Goal: Information Seeking & Learning: Check status

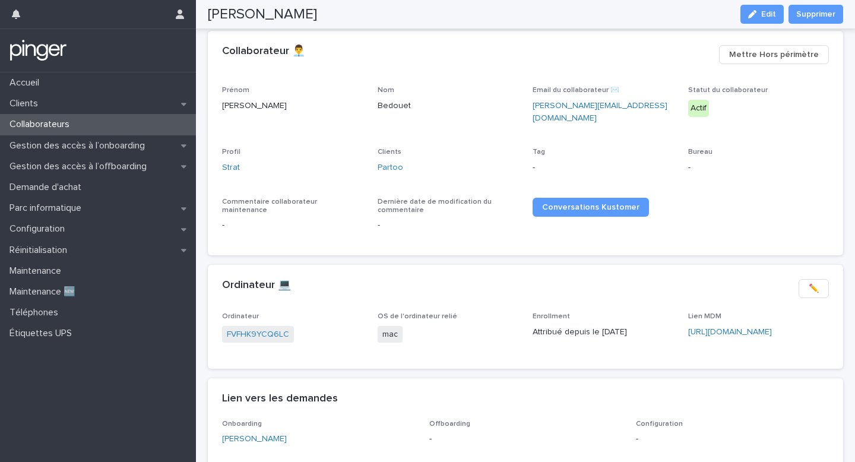
scroll to position [71, 0]
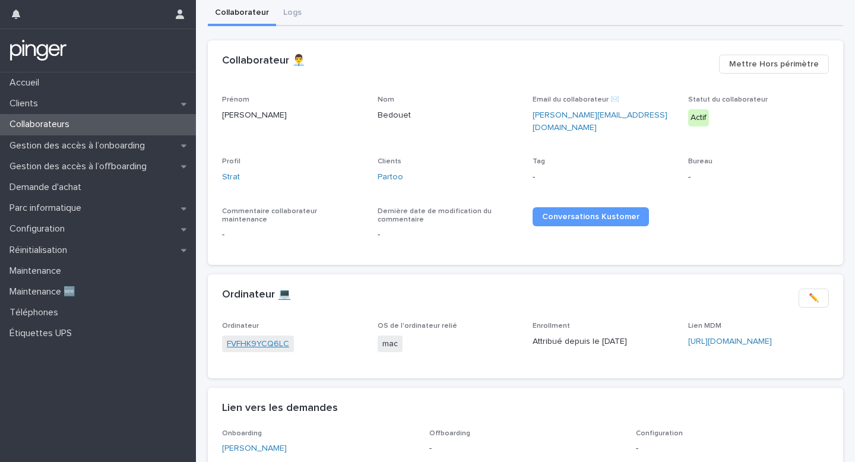
click at [264, 338] on link "FVFHK9YCQ6LC" at bounding box center [258, 344] width 62 height 12
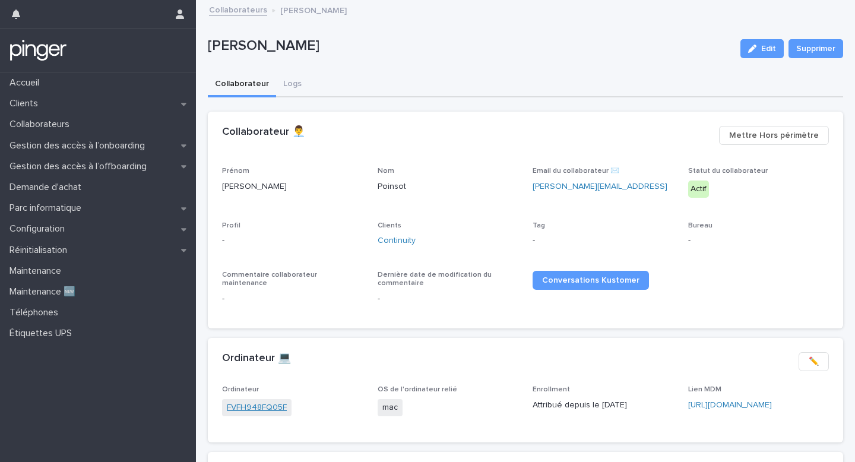
click at [256, 401] on link "FVFH948FQ05F" at bounding box center [257, 407] width 60 height 12
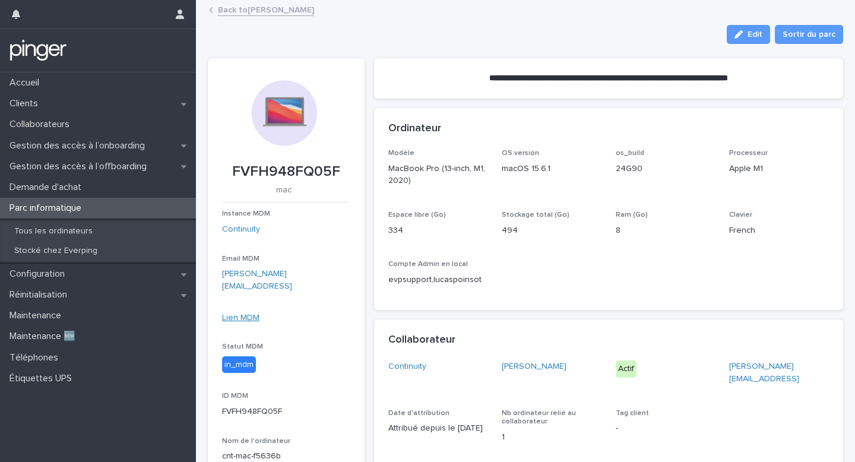
click at [242, 313] on link "Lien MDM" at bounding box center [240, 317] width 37 height 8
click at [40, 297] on p "Réinitialisation" at bounding box center [41, 294] width 72 height 11
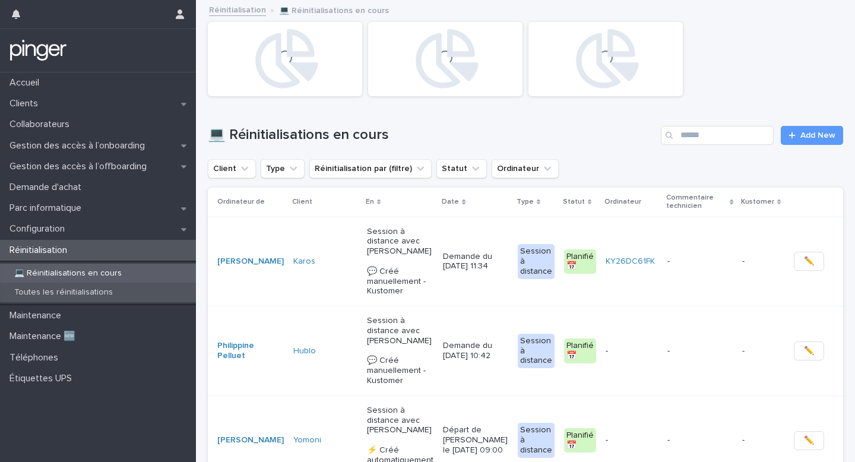
click at [85, 293] on p "Toutes les réinitialisations" at bounding box center [64, 292] width 118 height 10
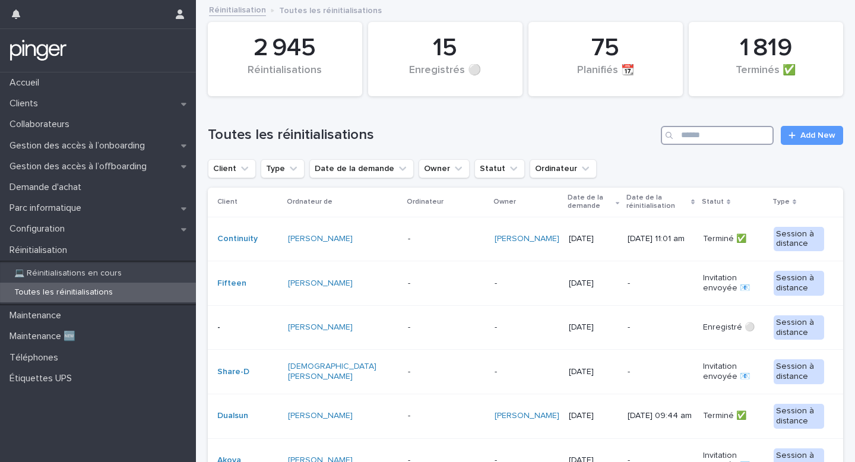
click at [688, 137] on input "Search" at bounding box center [717, 135] width 113 height 19
paste input "**********"
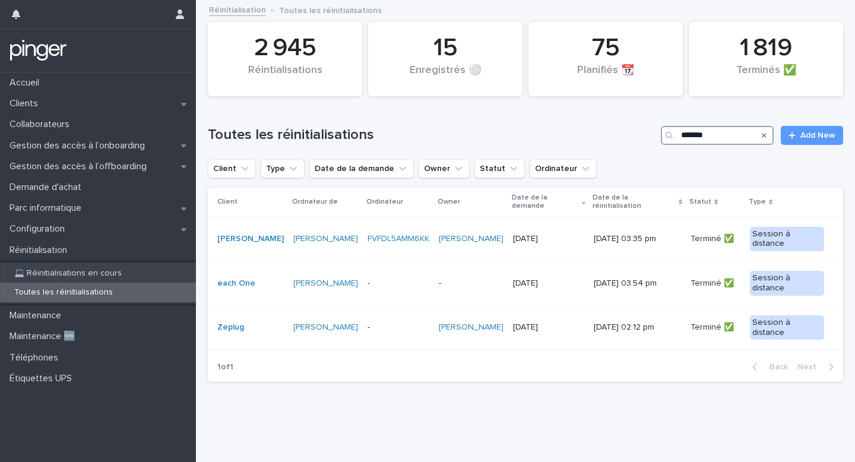
type input "*******"
click at [85, 270] on p "💻 Réinitialisations en cours" at bounding box center [68, 273] width 126 height 10
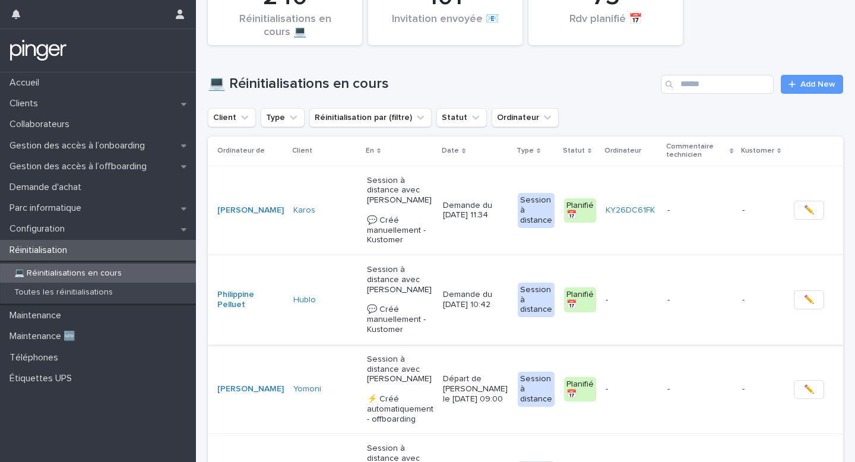
scroll to position [47, 0]
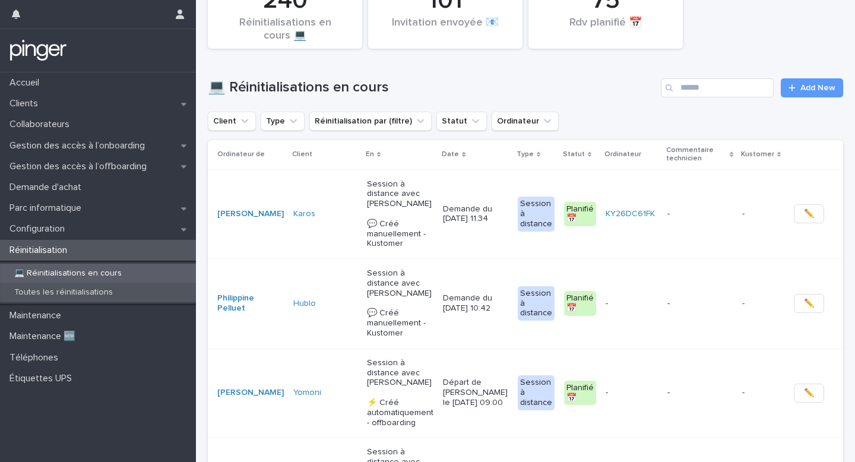
click at [90, 285] on div "Toutes les réinitialisations" at bounding box center [98, 293] width 196 height 20
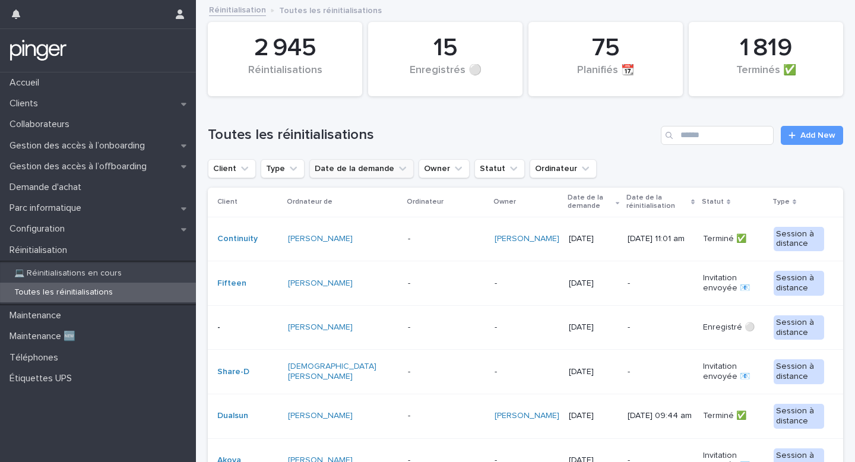
click at [371, 174] on button "Date de la demande" at bounding box center [361, 168] width 104 height 19
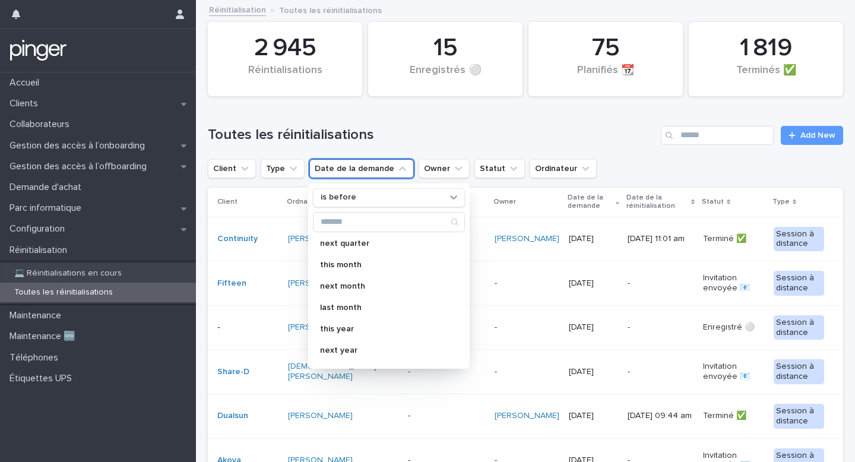
scroll to position [210, 0]
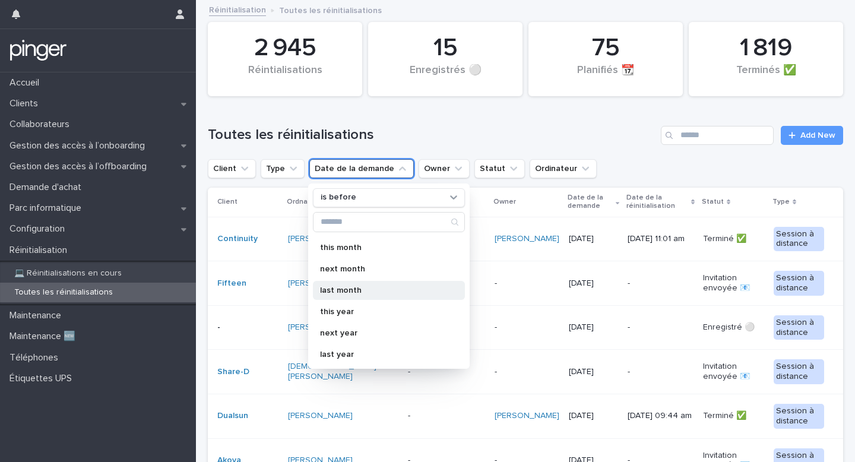
click at [344, 288] on p "last month" at bounding box center [383, 290] width 126 height 8
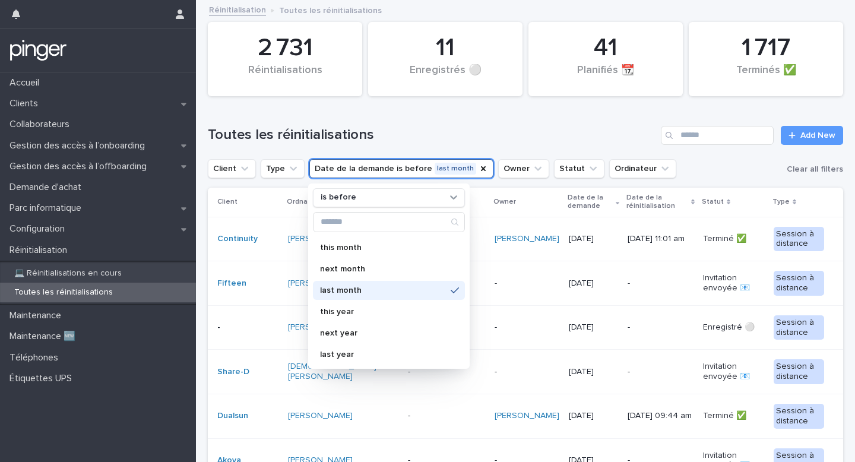
click at [601, 129] on h1 "Toutes les réinitialisations" at bounding box center [432, 134] width 448 height 17
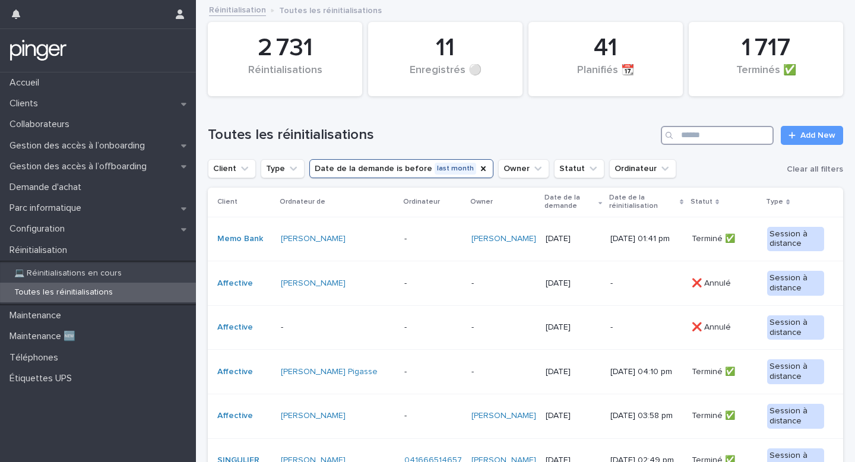
click at [700, 138] on input "Search" at bounding box center [717, 135] width 113 height 19
click at [245, 172] on icon "Client" at bounding box center [245, 169] width 12 height 12
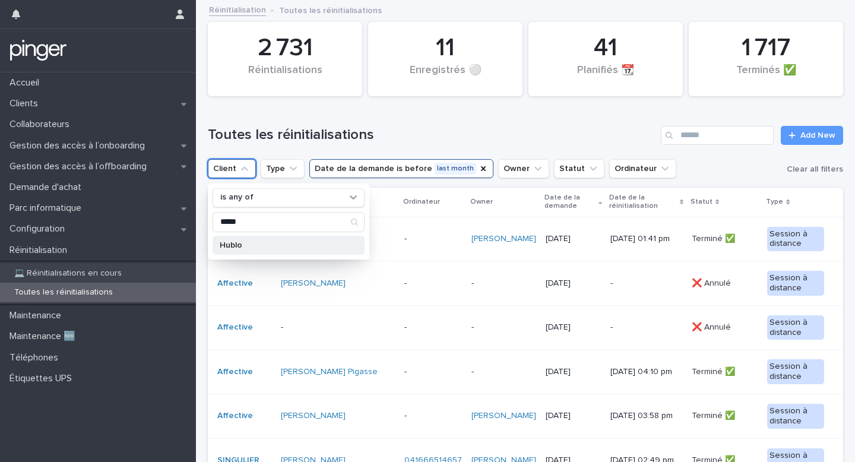
type input "*****"
click at [246, 245] on p "Hublo" at bounding box center [283, 245] width 126 height 8
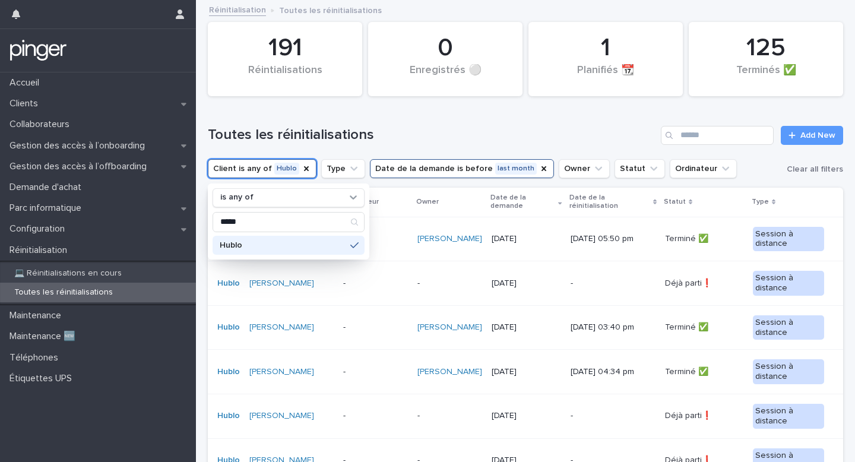
click at [393, 133] on h1 "Toutes les réinitialisations" at bounding box center [432, 134] width 448 height 17
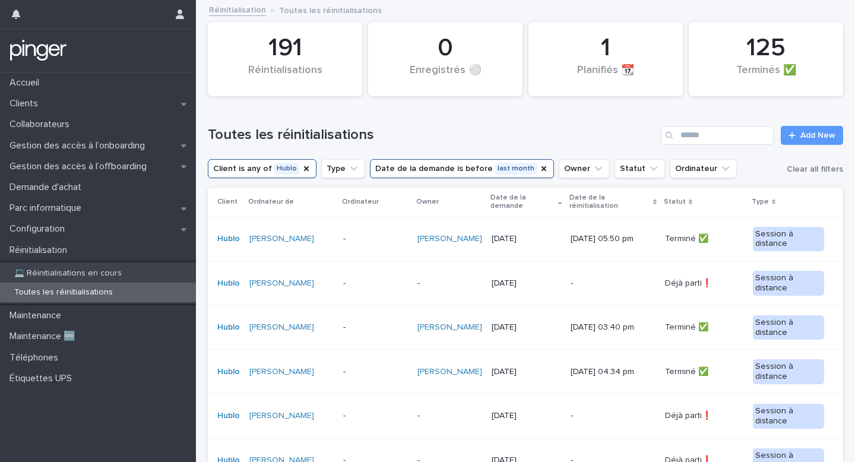
click at [480, 170] on button "Date de la demande is before last month" at bounding box center [462, 168] width 184 height 19
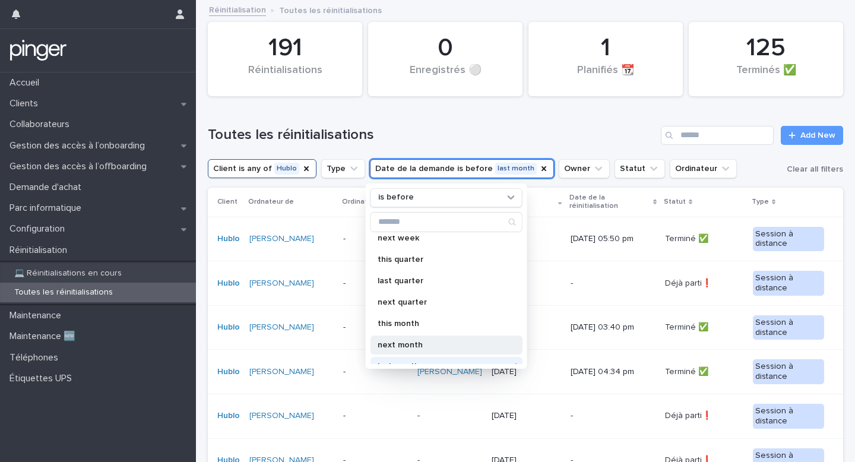
scroll to position [135, 0]
click at [396, 348] on div "next month" at bounding box center [446, 344] width 152 height 19
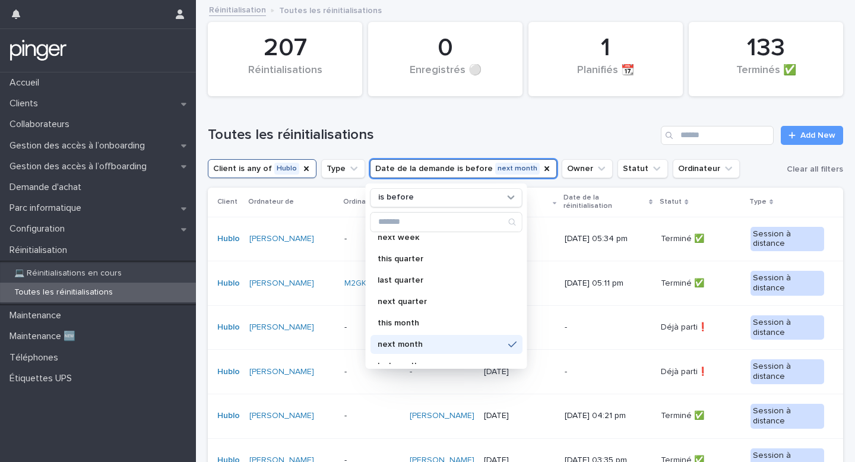
click at [583, 140] on h1 "Toutes les réinitialisations" at bounding box center [432, 134] width 448 height 17
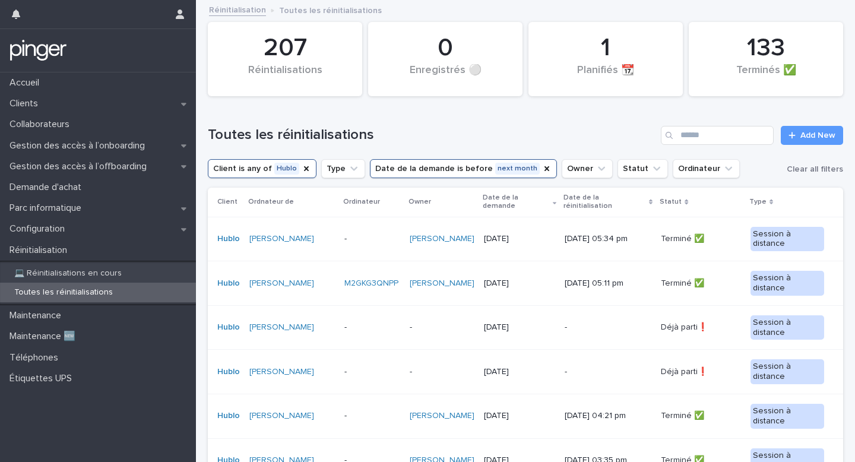
click at [441, 172] on button "Date de la demande is before next month" at bounding box center [463, 168] width 187 height 19
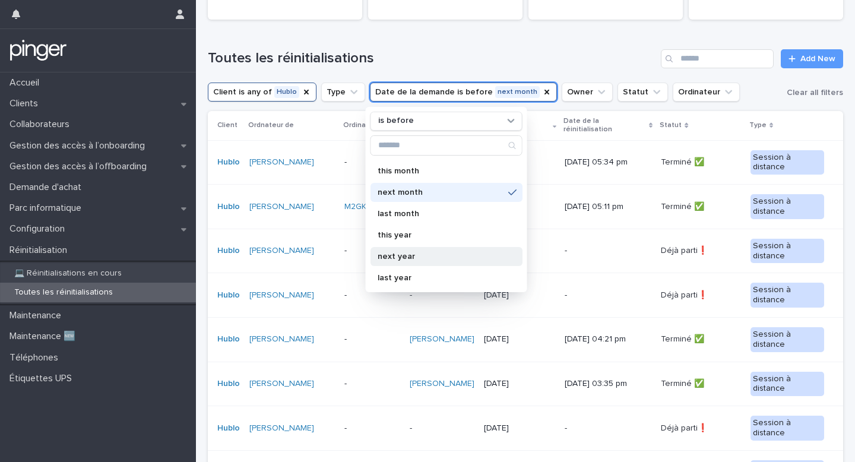
scroll to position [74, 0]
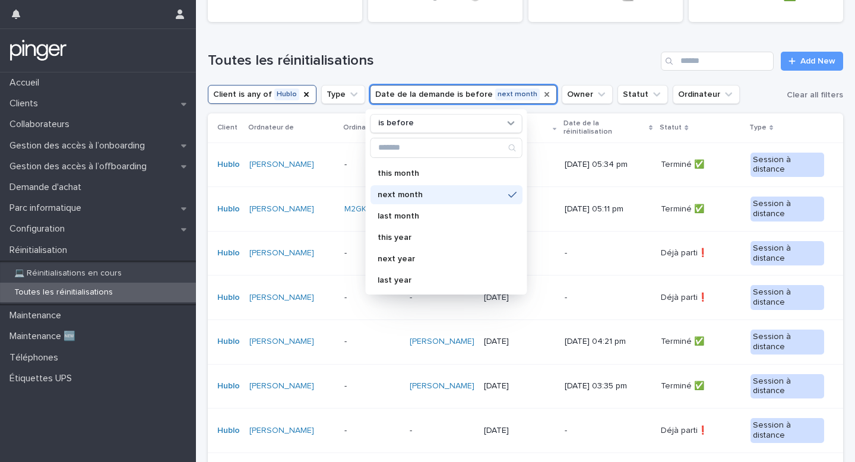
click at [542, 94] on icon "Date de la demande" at bounding box center [546, 94] width 9 height 9
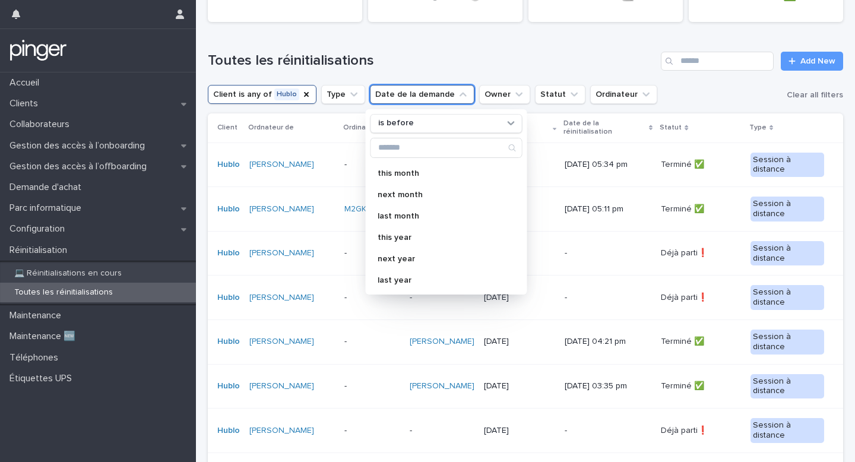
click at [563, 58] on h1 "Toutes les réinitialisations" at bounding box center [432, 60] width 448 height 17
